Goal: Task Accomplishment & Management: Manage account settings

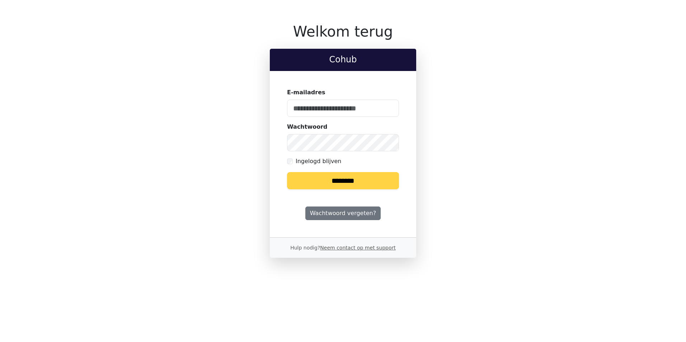
type input "**********"
click at [331, 180] on input "********" at bounding box center [343, 180] width 112 height 17
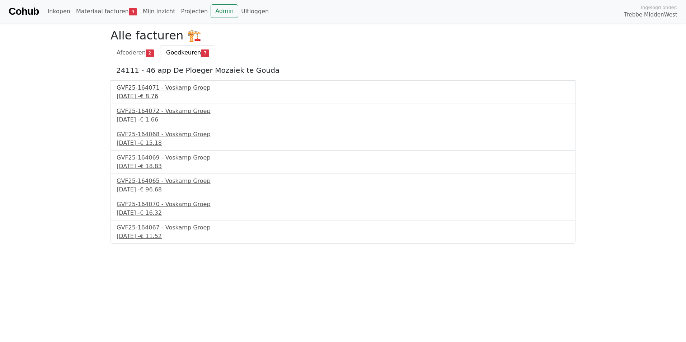
click at [146, 94] on div "[DATE] - € 8.76" at bounding box center [343, 96] width 453 height 9
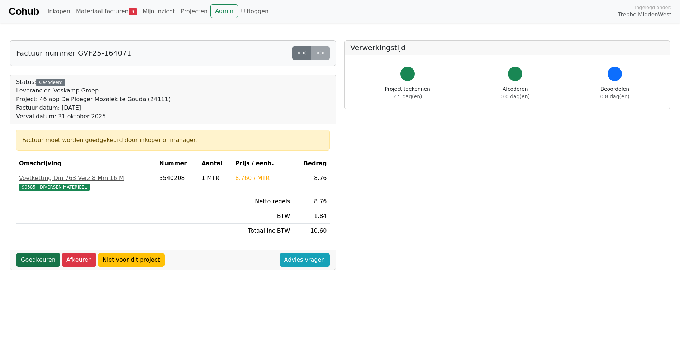
click at [39, 262] on link "Goedkeuren" at bounding box center [38, 260] width 44 height 14
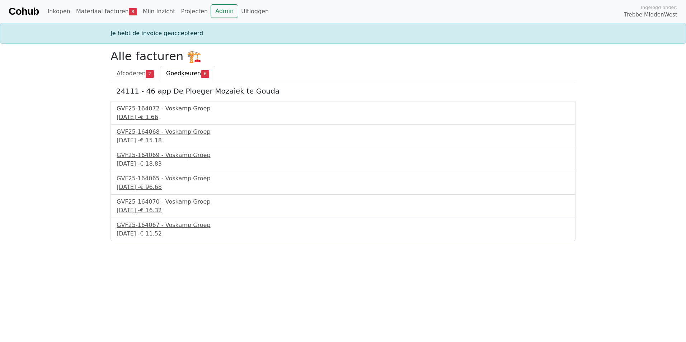
click at [162, 116] on div "30 september 2025 - € 1.66" at bounding box center [343, 117] width 453 height 9
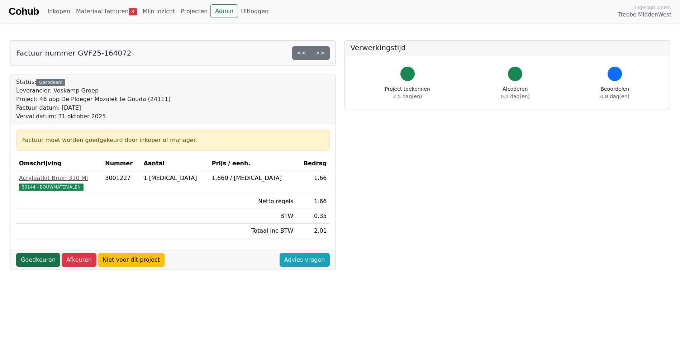
click at [37, 263] on link "Goedkeuren" at bounding box center [38, 260] width 44 height 14
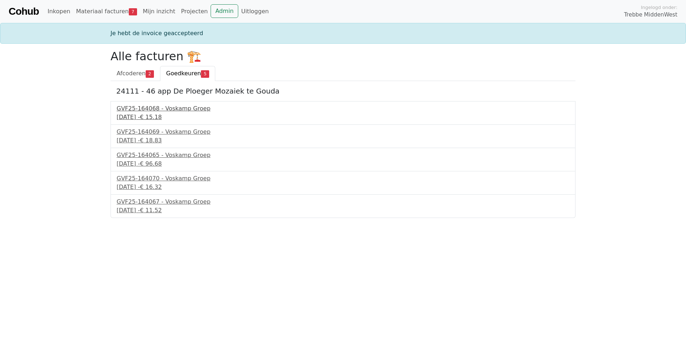
click at [153, 110] on div "GVF25-164068 - Voskamp Groep" at bounding box center [343, 108] width 453 height 9
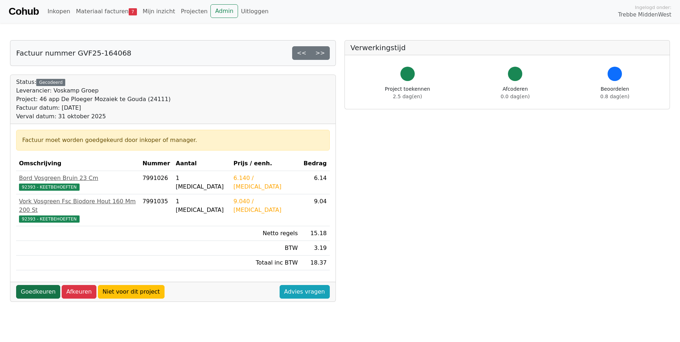
click at [36, 285] on link "Goedkeuren" at bounding box center [38, 292] width 44 height 14
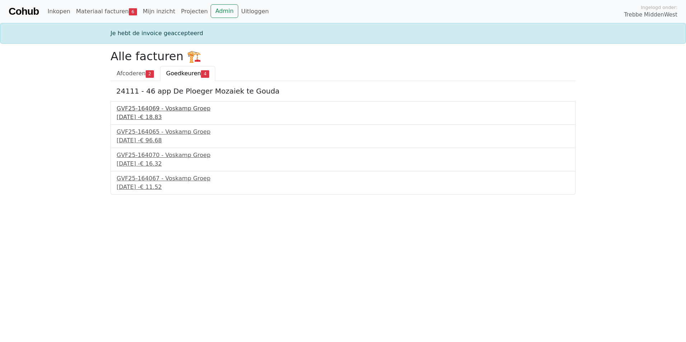
click at [158, 116] on div "30 september 2025 - € 18.83" at bounding box center [343, 117] width 453 height 9
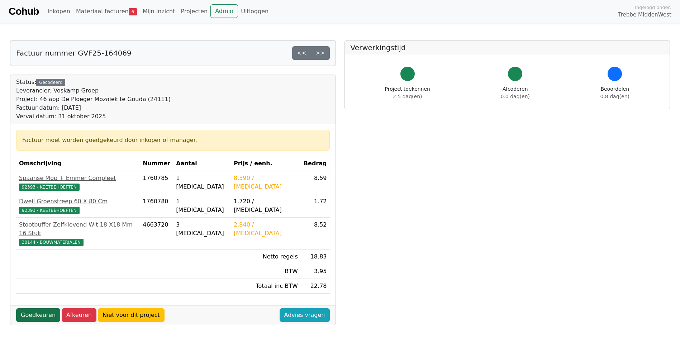
click at [36, 311] on link "Goedkeuren" at bounding box center [38, 315] width 44 height 14
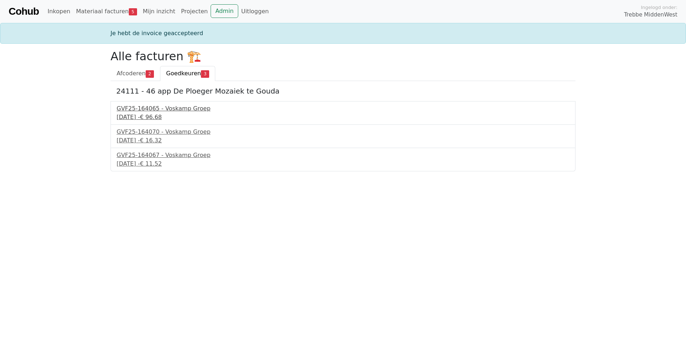
click at [148, 114] on div "[DATE] - € 96.68" at bounding box center [343, 117] width 453 height 9
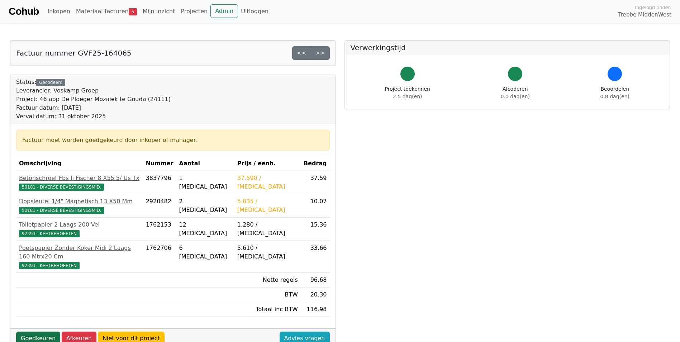
click at [34, 332] on link "Goedkeuren" at bounding box center [38, 339] width 44 height 14
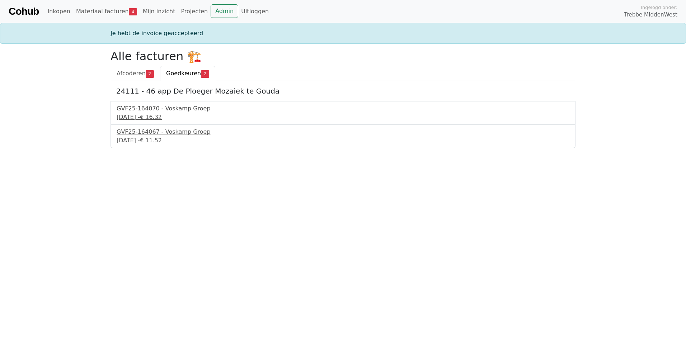
click at [153, 115] on div "30 september 2025 - € 16.32" at bounding box center [343, 117] width 453 height 9
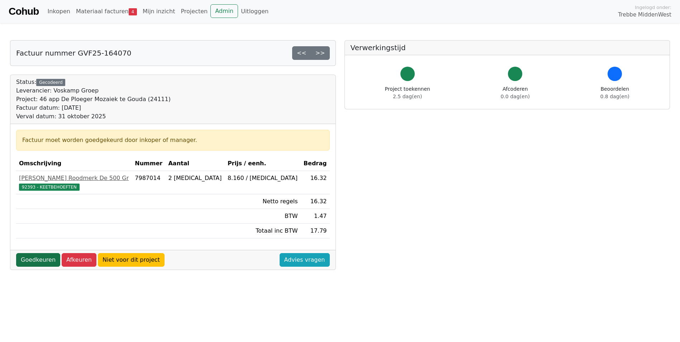
click at [34, 260] on link "Goedkeuren" at bounding box center [38, 260] width 44 height 14
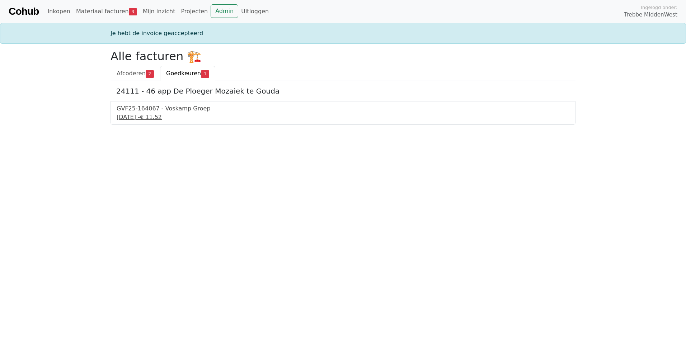
click at [149, 108] on div "GVF25-164067 - Voskamp Groep" at bounding box center [343, 108] width 453 height 9
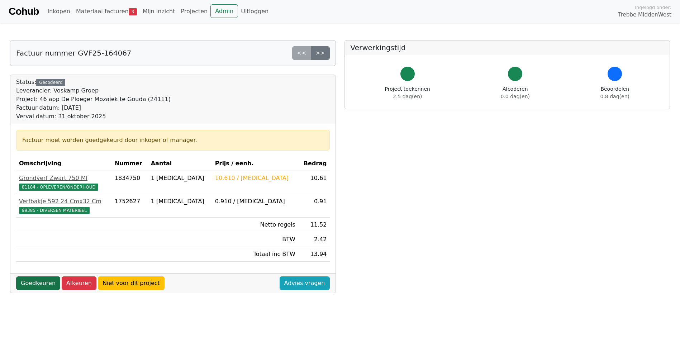
click at [34, 285] on link "Goedkeuren" at bounding box center [38, 283] width 44 height 14
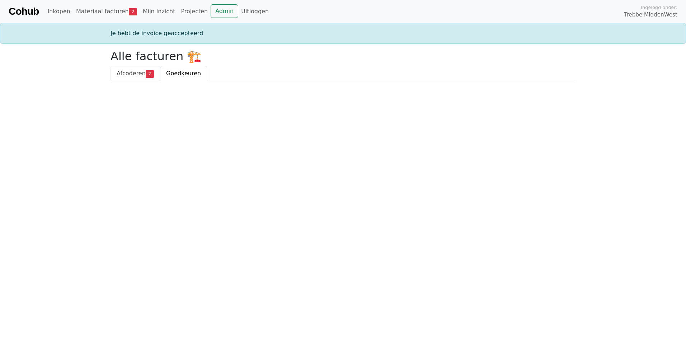
click at [134, 75] on span "Afcoderen" at bounding box center [131, 73] width 29 height 7
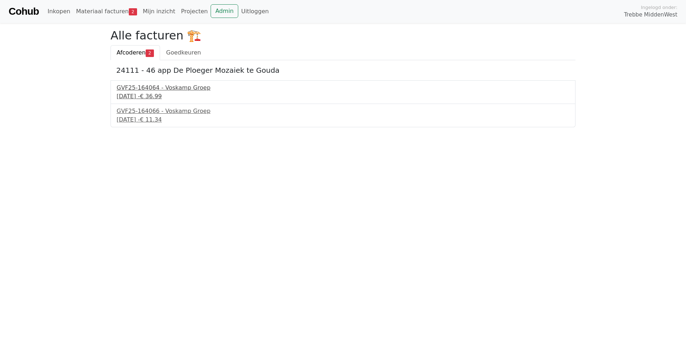
click at [151, 96] on div "[DATE] - € 36.99" at bounding box center [343, 96] width 453 height 9
click at [140, 117] on div "30 september 2025 - € 11.34" at bounding box center [343, 119] width 453 height 9
